Goal: Transaction & Acquisition: Purchase product/service

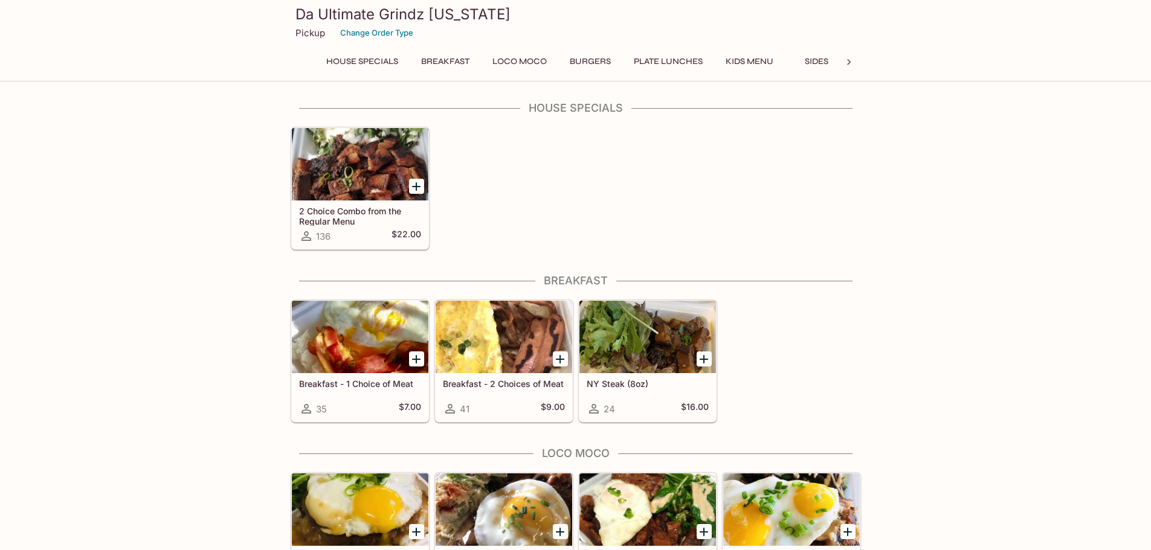
click at [555, 358] on icon "Add Breakfast - 2 Choices of Meat" at bounding box center [560, 359] width 14 height 14
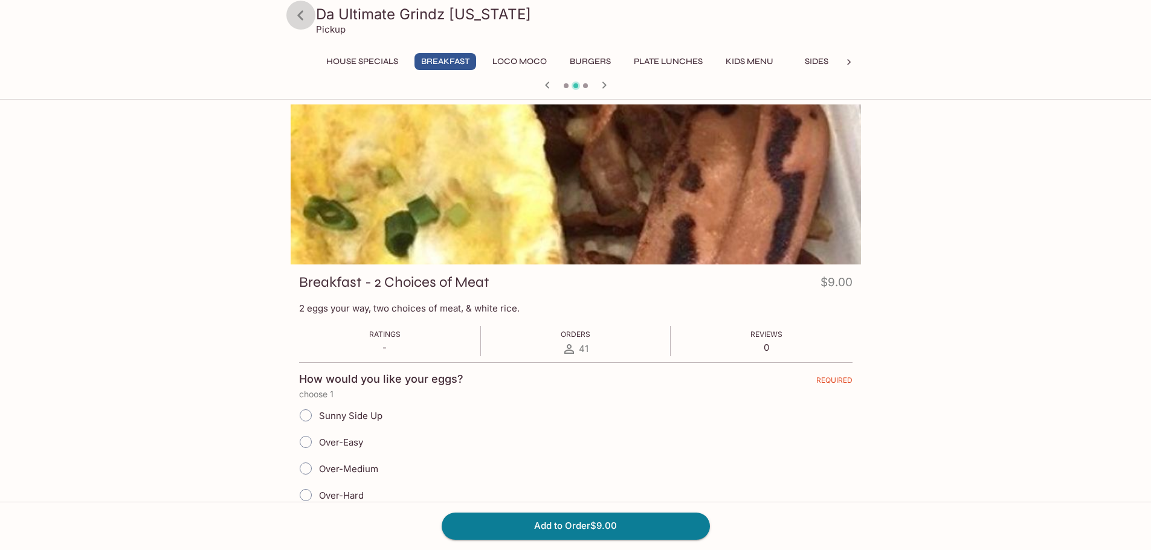
click at [298, 25] on icon at bounding box center [300, 15] width 21 height 21
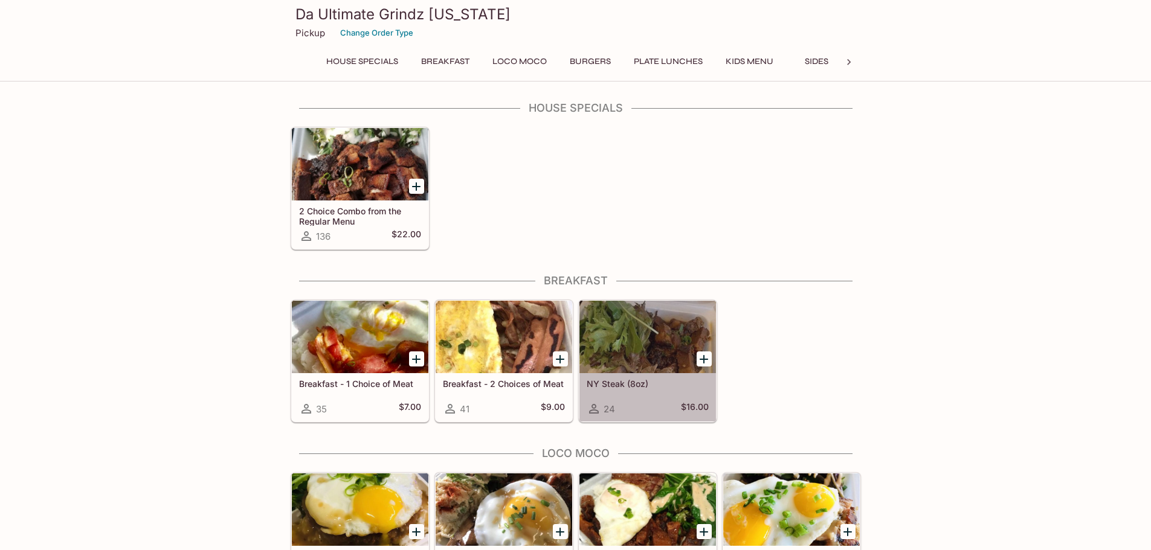
click at [665, 357] on div at bounding box center [647, 337] width 137 height 72
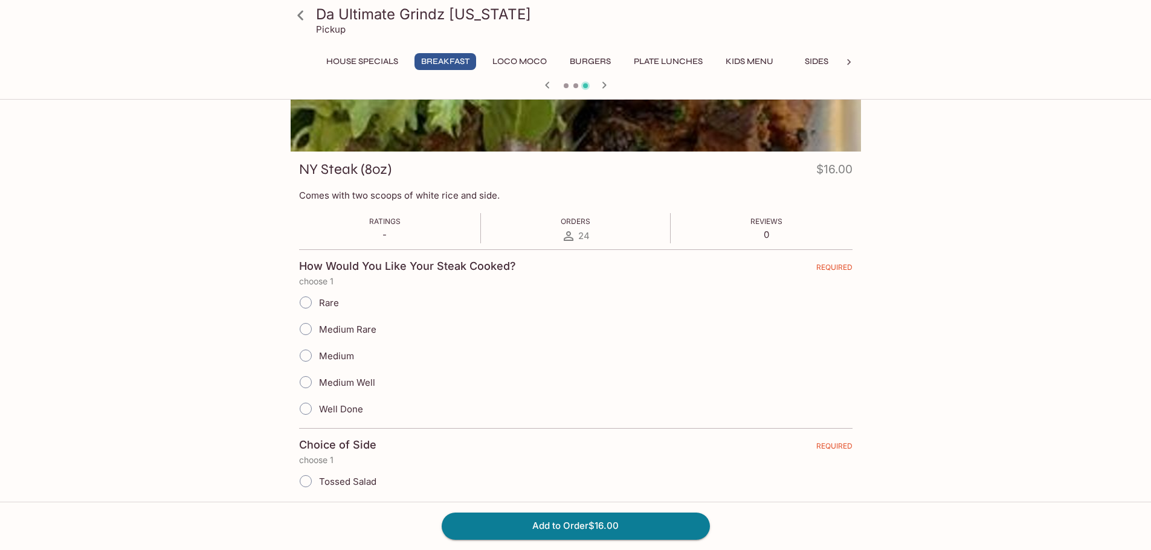
scroll to position [121, 0]
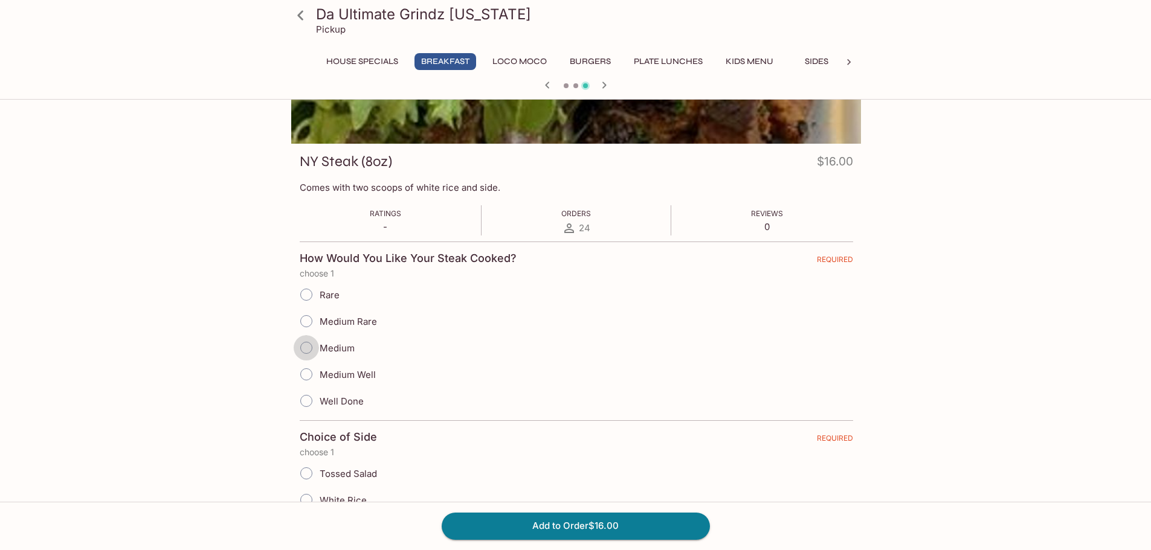
click at [309, 349] on input "Medium" at bounding box center [306, 347] width 25 height 25
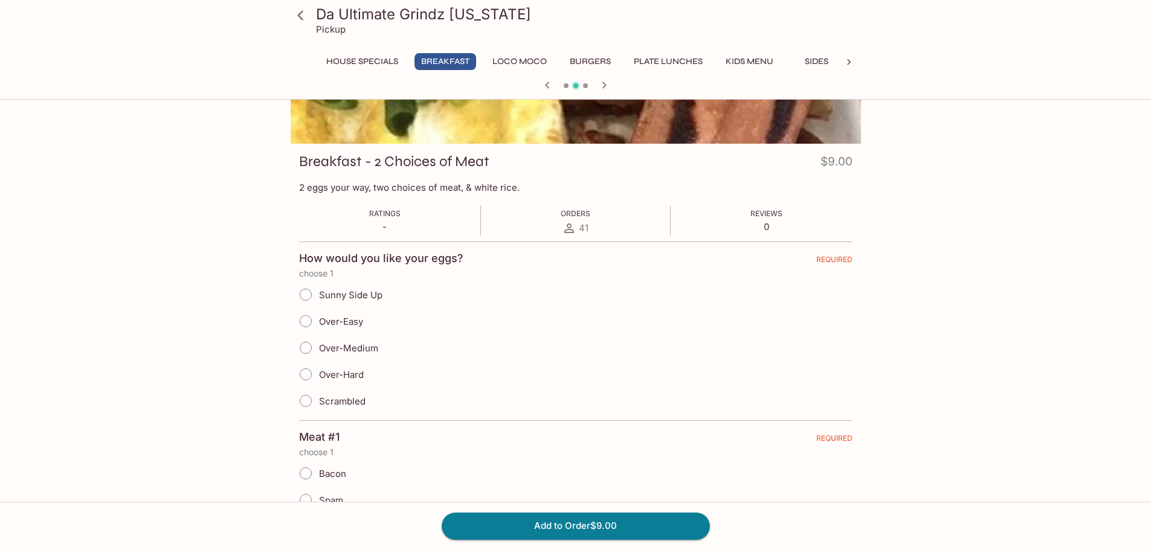
click at [605, 92] on icon "button" at bounding box center [604, 85] width 14 height 14
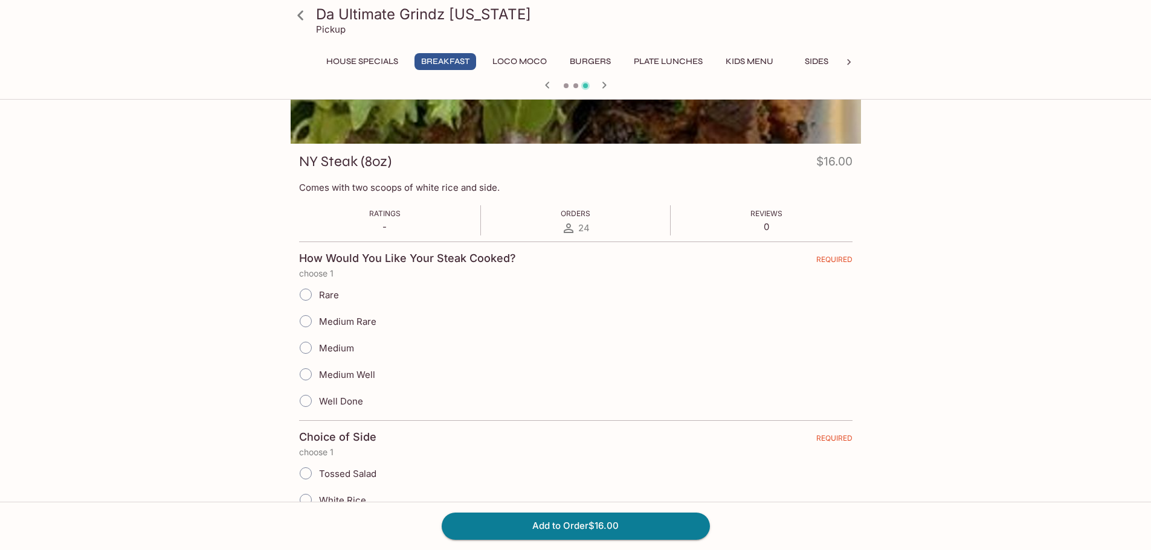
click at [307, 345] on input "Medium" at bounding box center [305, 347] width 25 height 25
radio input "true"
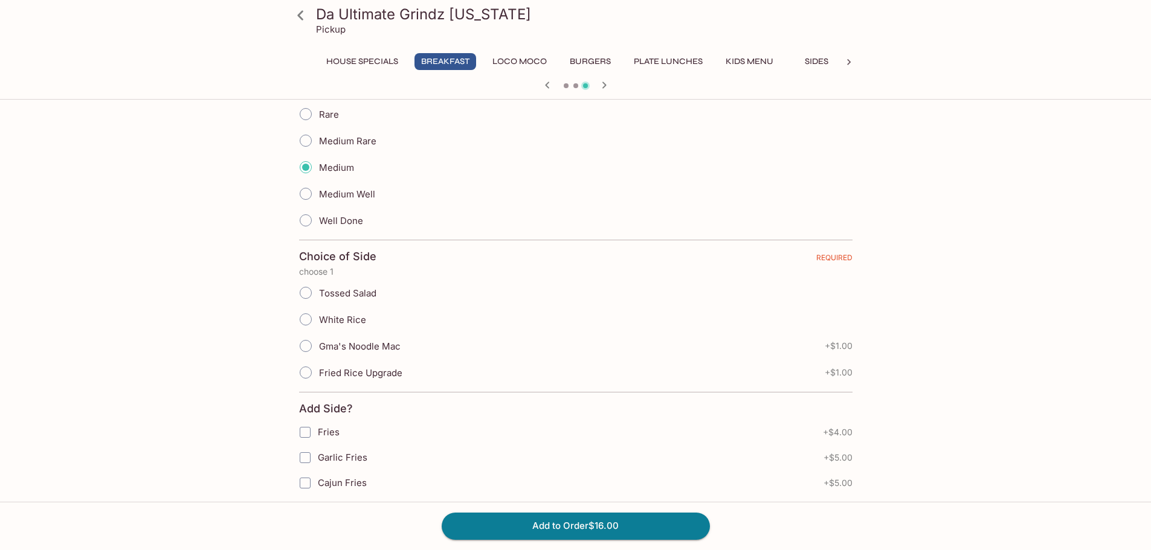
scroll to position [302, 0]
click at [303, 321] on input "White Rice" at bounding box center [305, 318] width 25 height 25
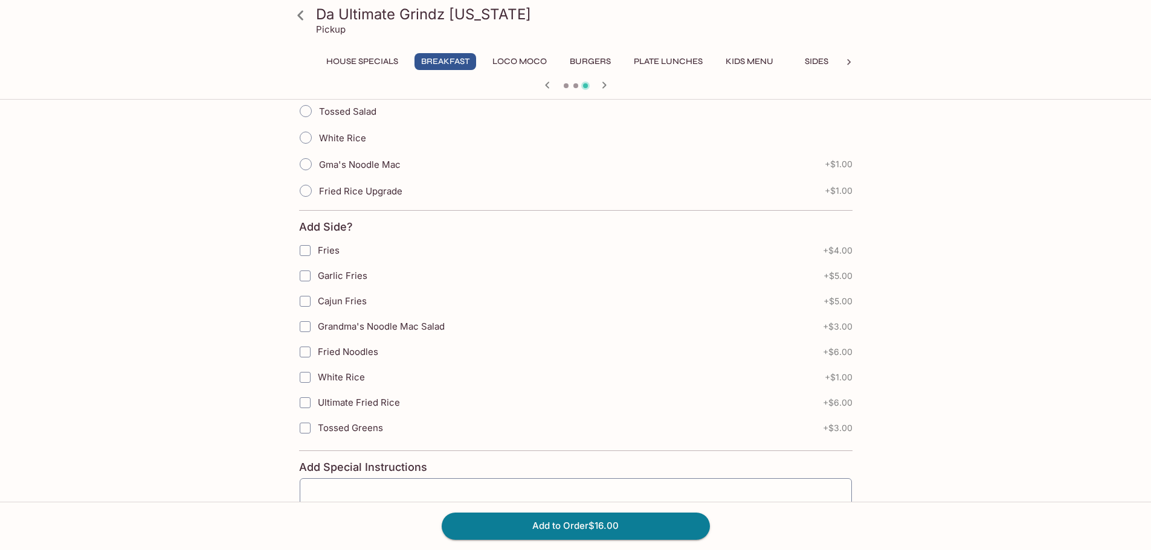
scroll to position [423, 0]
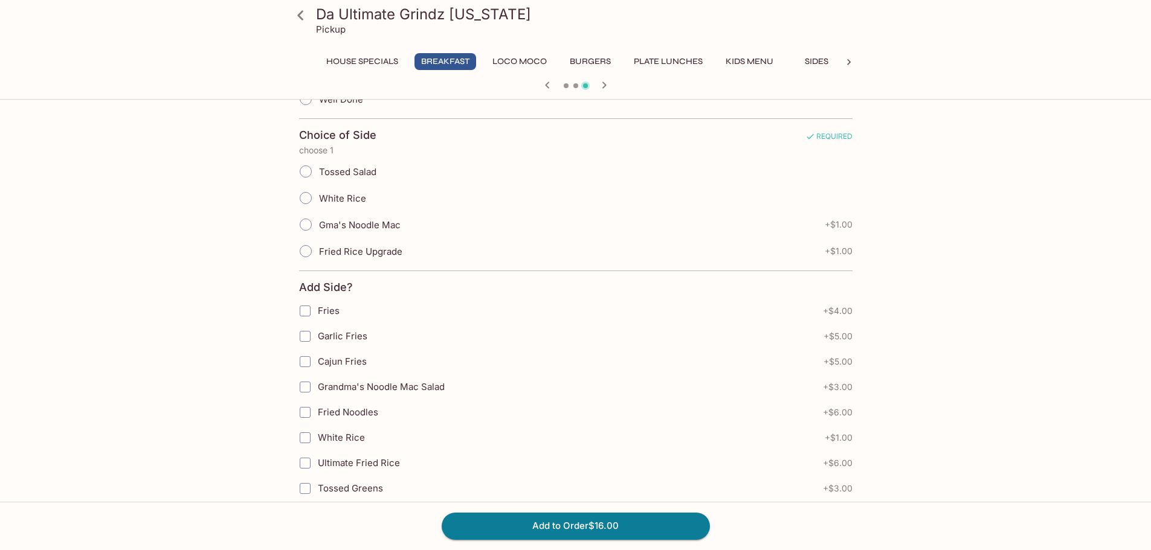
click at [306, 364] on input "Cajun Fries" at bounding box center [305, 362] width 24 height 24
checkbox input "true"
drag, startPoint x: 551, startPoint y: 530, endPoint x: 556, endPoint y: 506, distance: 24.2
click at [552, 530] on button "Add to Order $21.00" at bounding box center [576, 526] width 268 height 27
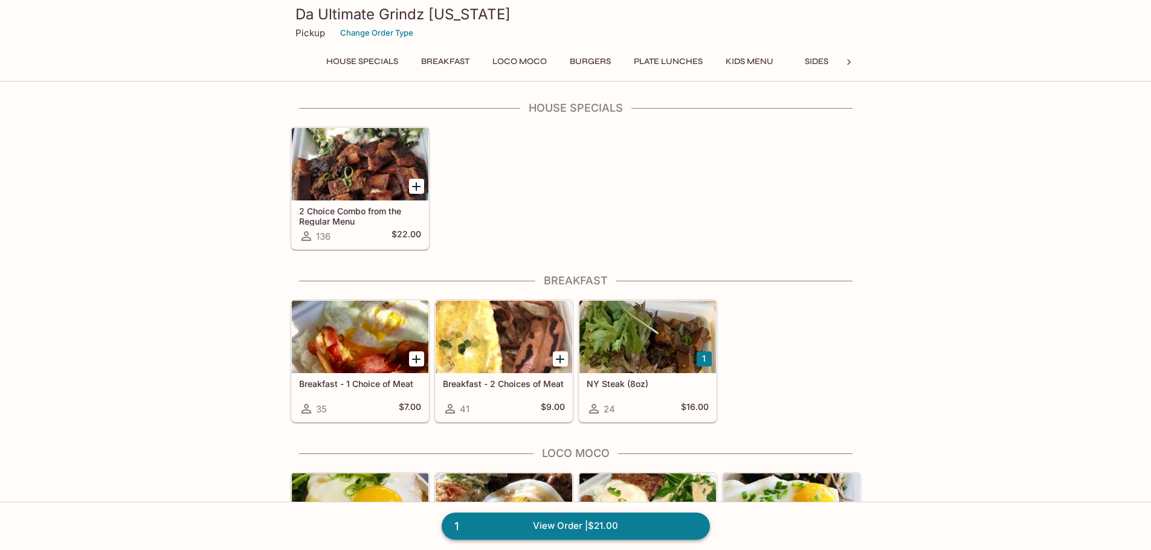
click at [578, 526] on link "1 View Order | $21.00" at bounding box center [576, 526] width 268 height 27
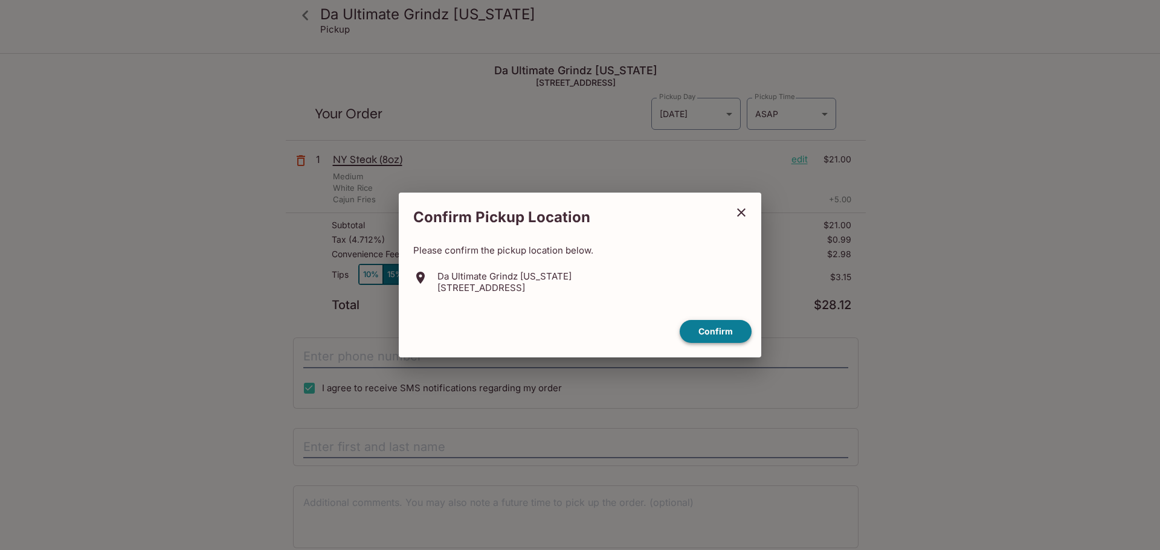
click at [719, 329] on button "Confirm" at bounding box center [716, 332] width 72 height 24
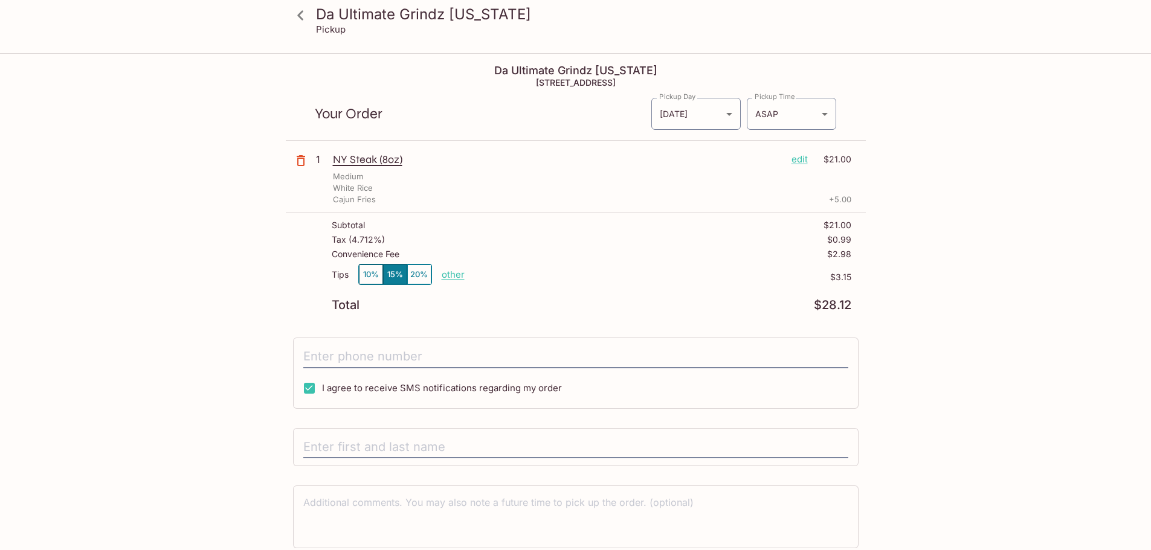
click at [453, 275] on p "other" at bounding box center [453, 274] width 23 height 11
type input "0.00"
click at [944, 330] on div "Da Ultimate Grindz [US_STATE] Pickup Da Ultimate Grindz [US_STATE] [STREET_ADDR…" at bounding box center [575, 326] width 773 height 544
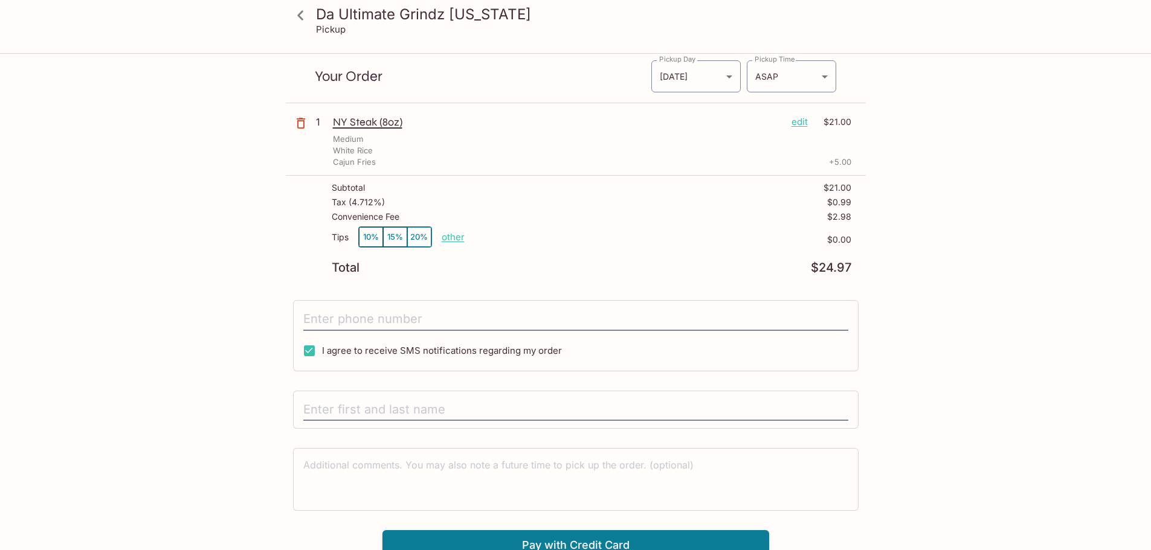
scroll to position [54, 0]
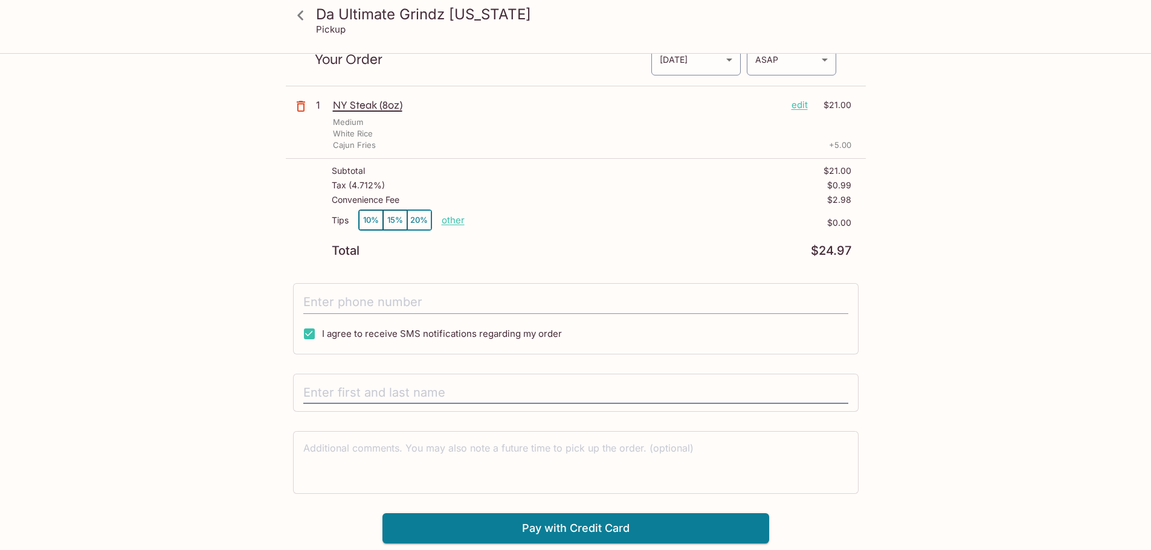
click at [641, 293] on input "tel" at bounding box center [575, 302] width 545 height 23
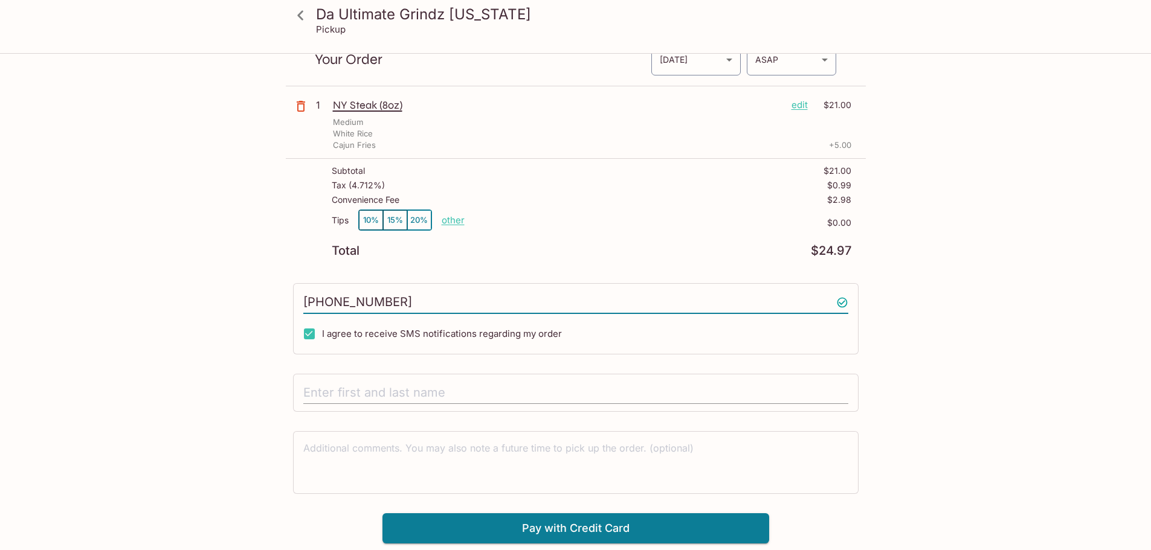
type input "[PHONE_NUMBER]"
click at [484, 388] on input "text" at bounding box center [575, 393] width 545 height 23
type input "[PERSON_NAME]"
click at [560, 529] on button "Pay with Credit Card" at bounding box center [575, 528] width 387 height 30
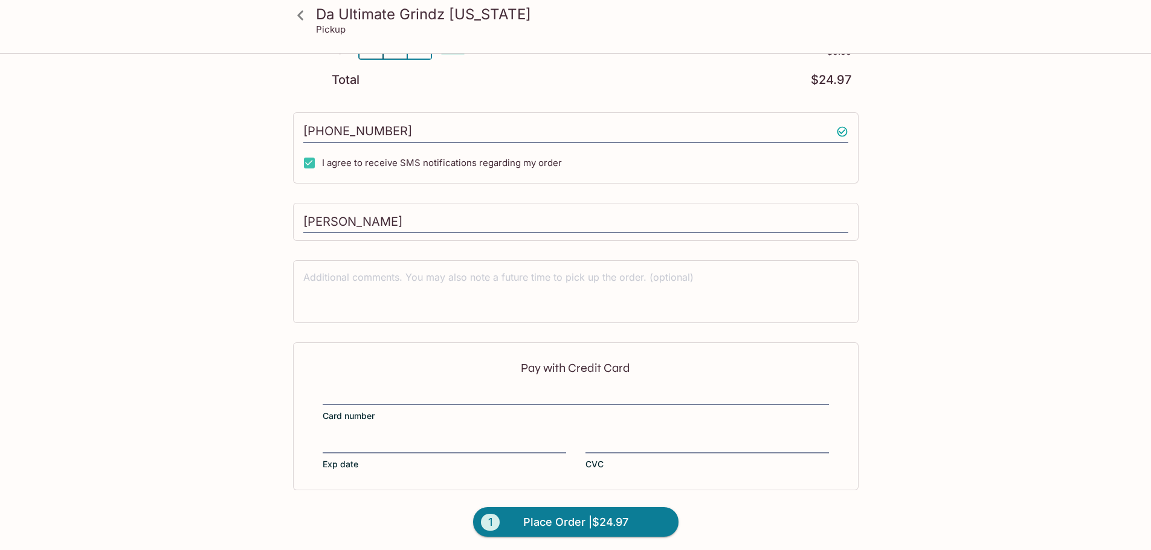
scroll to position [229, 0]
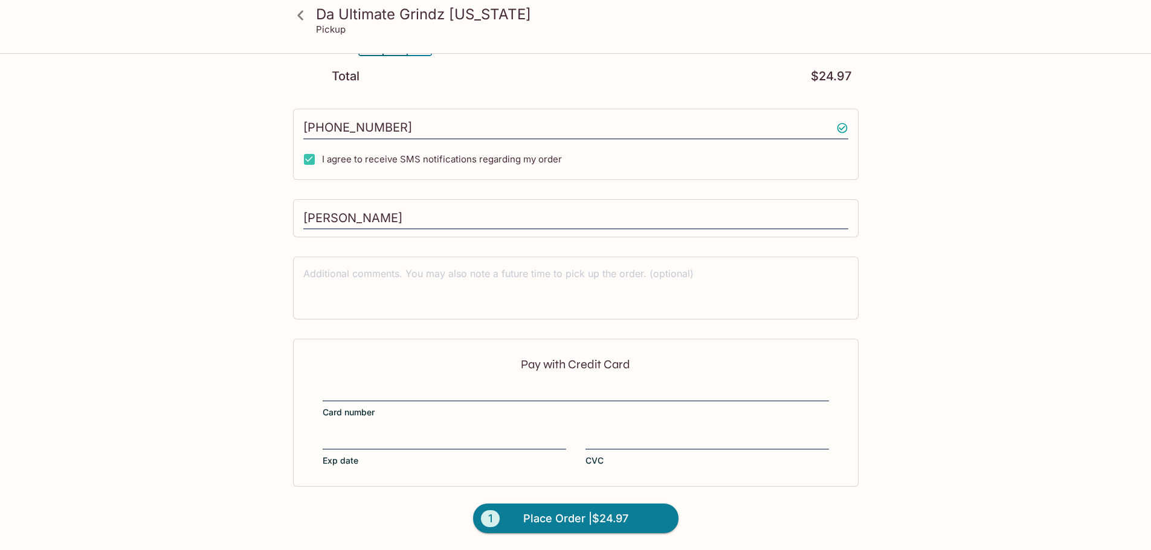
click at [417, 385] on div at bounding box center [576, 393] width 506 height 17
click at [417, 385] on input "Card number" at bounding box center [576, 385] width 506 height 1
click at [741, 525] on form "Pay with Credit Card Card number Exp date CVC 1 Place Order | $24.97" at bounding box center [576, 444] width 580 height 211
click at [544, 518] on span "Place Order | $24.97" at bounding box center [575, 518] width 105 height 19
